Goal: Use online tool/utility: Utilize a website feature to perform a specific function

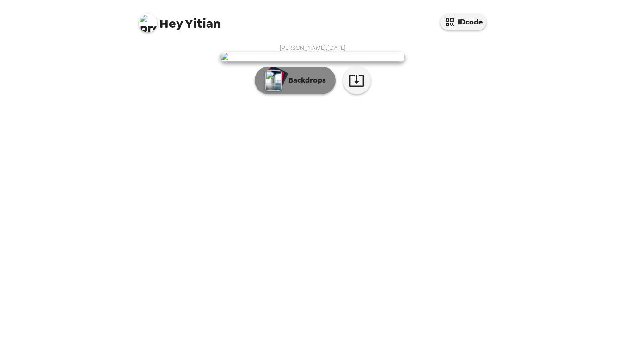
click at [314, 86] on p "Backdrops" at bounding box center [305, 80] width 42 height 11
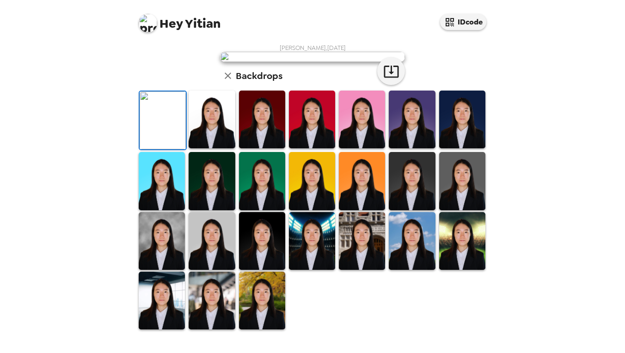
scroll to position [74, 0]
click at [218, 148] on img at bounding box center [212, 120] width 46 height 58
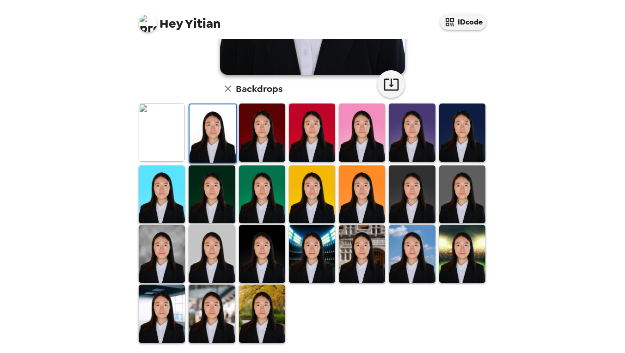
scroll to position [208, 0]
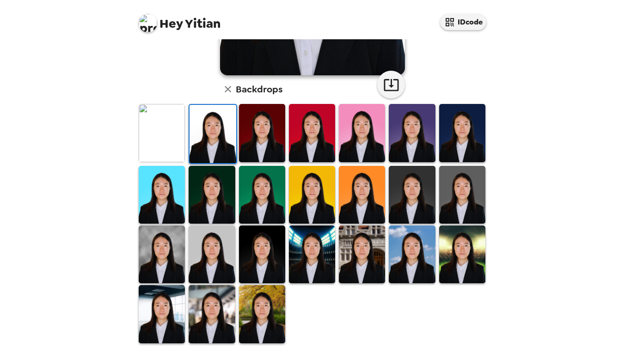
click at [457, 241] on img at bounding box center [462, 255] width 46 height 58
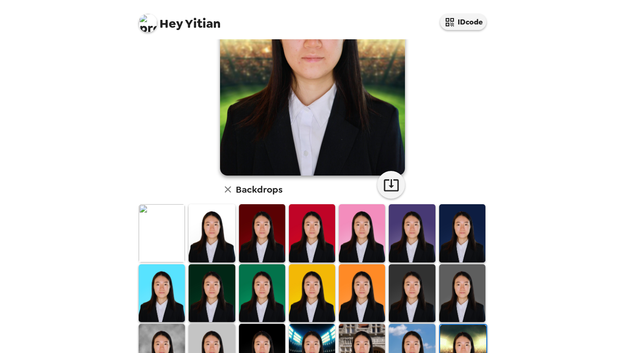
scroll to position [53, 0]
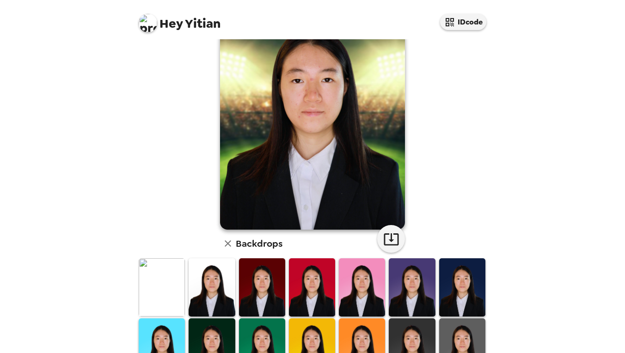
click at [204, 272] on img at bounding box center [212, 288] width 46 height 58
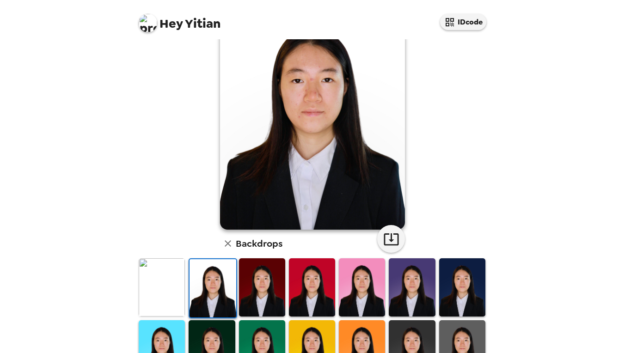
click at [176, 274] on img at bounding box center [162, 288] width 46 height 58
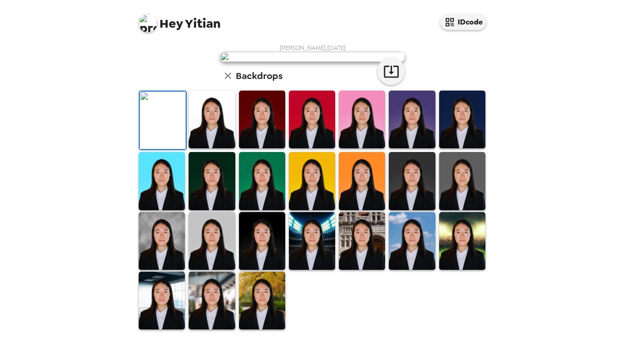
click at [219, 148] on img at bounding box center [212, 120] width 46 height 58
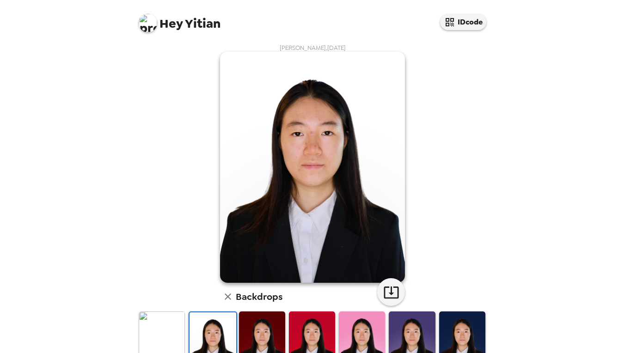
scroll to position [7, 0]
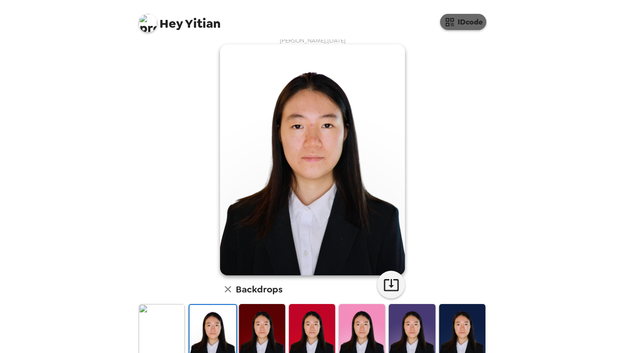
click at [475, 26] on button "IDcode" at bounding box center [463, 22] width 46 height 16
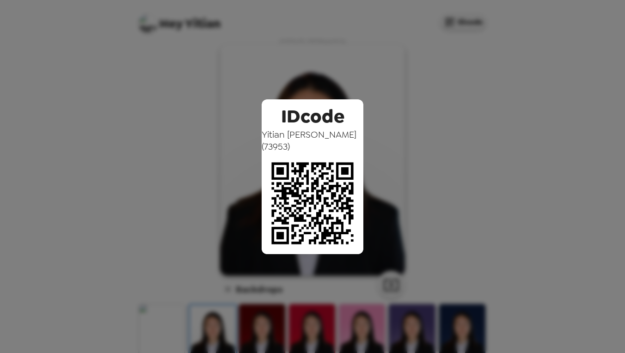
click at [457, 103] on div "IDcode [PERSON_NAME] ( 73953 )" at bounding box center [312, 176] width 625 height 353
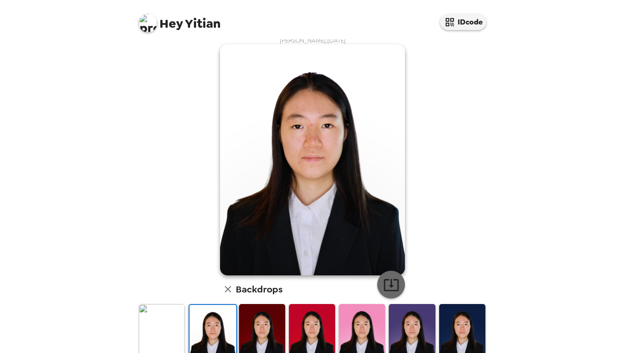
click at [388, 277] on icon "button" at bounding box center [391, 285] width 16 height 16
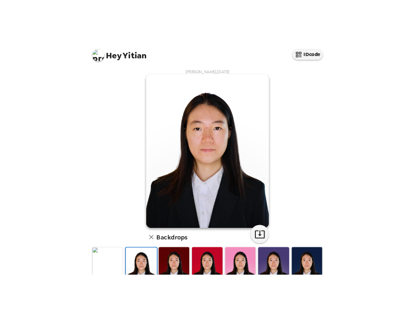
scroll to position [0, 0]
